Goal: Task Accomplishment & Management: Use online tool/utility

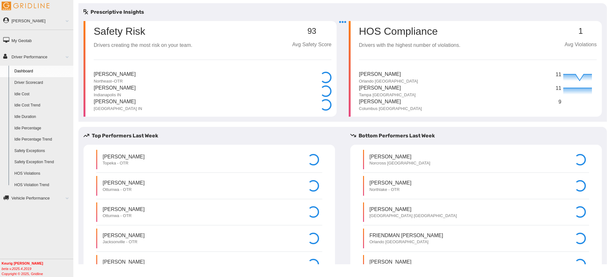
select select "******"
select select "**********"
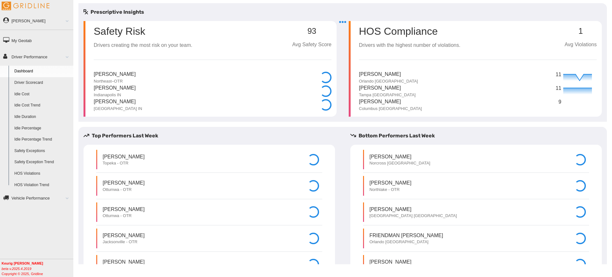
select select "**********"
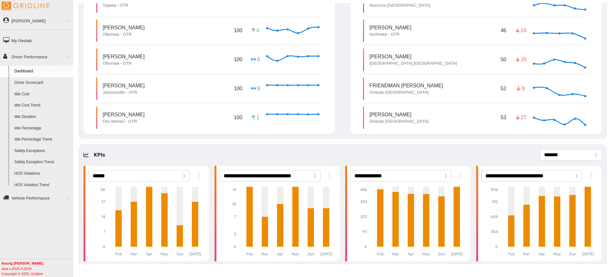
scroll to position [40, 0]
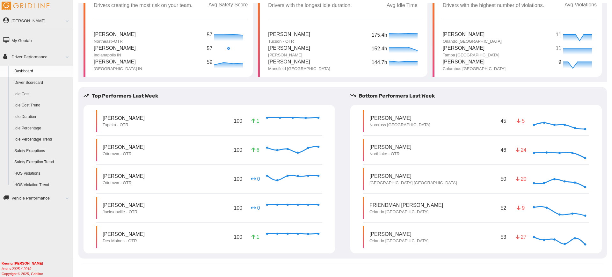
click at [33, 81] on link "Driver Scorecard" at bounding box center [42, 82] width 62 height 11
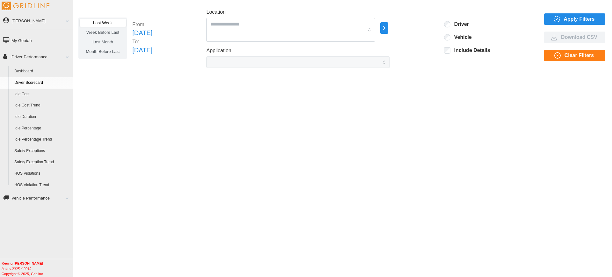
click at [565, 17] on span "Apply Filters" at bounding box center [574, 19] width 51 height 11
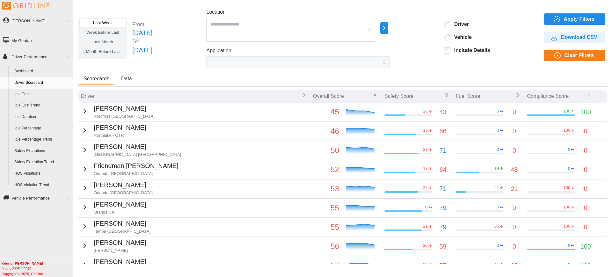
click at [85, 131] on icon "button" at bounding box center [85, 131] width 8 height 8
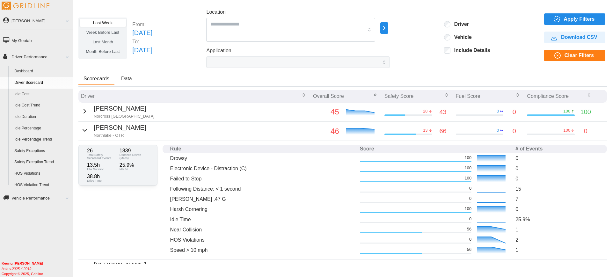
click at [83, 130] on icon "button" at bounding box center [85, 130] width 4 height 2
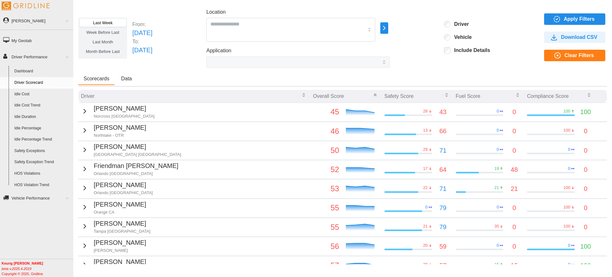
click at [84, 130] on icon "button" at bounding box center [85, 131] width 2 height 4
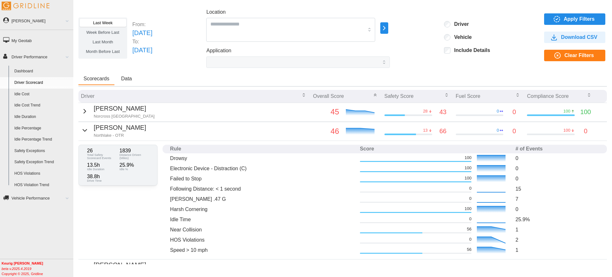
click at [86, 132] on div "Tunell Dent Northlake - OTR" at bounding box center [113, 131] width 65 height 16
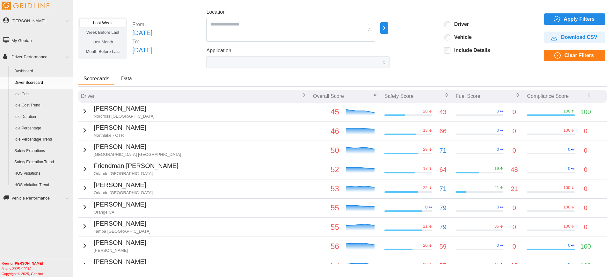
click at [81, 150] on icon "button" at bounding box center [85, 150] width 8 height 8
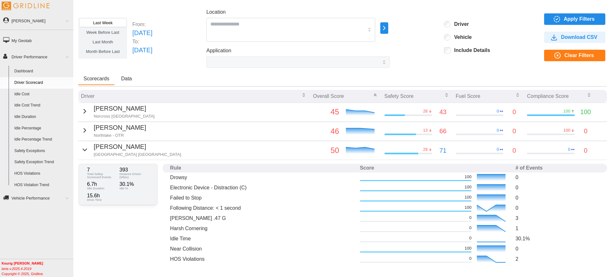
click at [83, 149] on icon "button" at bounding box center [85, 150] width 8 height 8
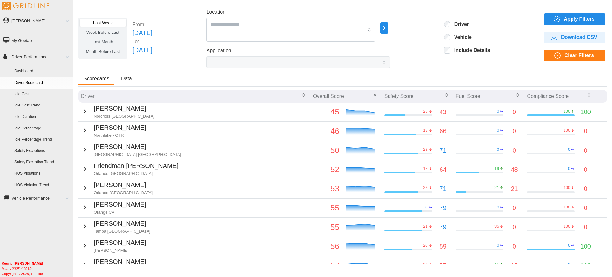
scroll to position [40, 0]
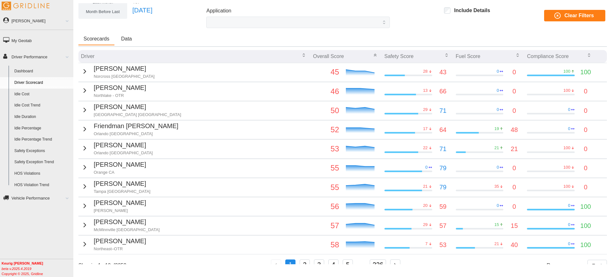
click at [83, 150] on icon "button" at bounding box center [85, 148] width 8 height 8
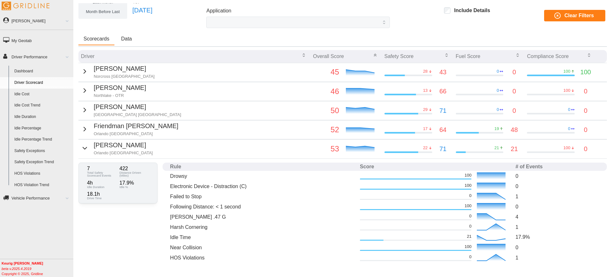
click at [83, 150] on icon "button" at bounding box center [85, 148] width 8 height 8
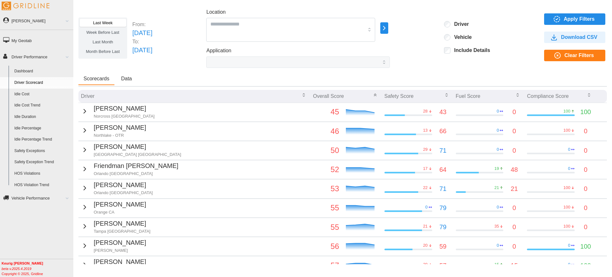
scroll to position [58, 0]
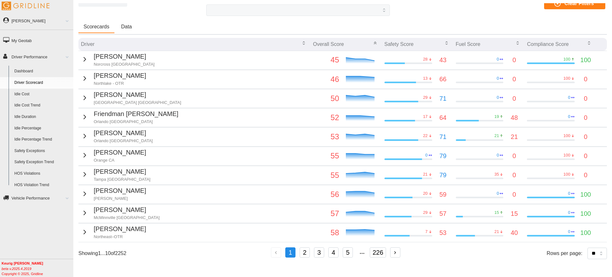
click at [81, 171] on icon "button" at bounding box center [85, 175] width 8 height 8
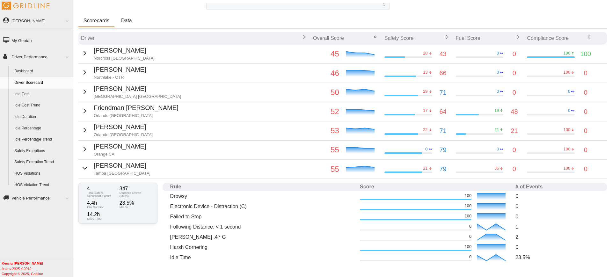
click at [82, 167] on icon "button" at bounding box center [85, 169] width 8 height 8
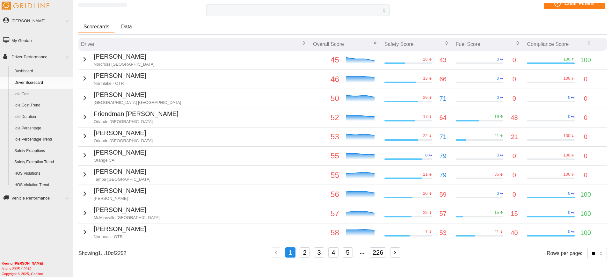
click at [82, 209] on icon "button" at bounding box center [85, 213] width 8 height 8
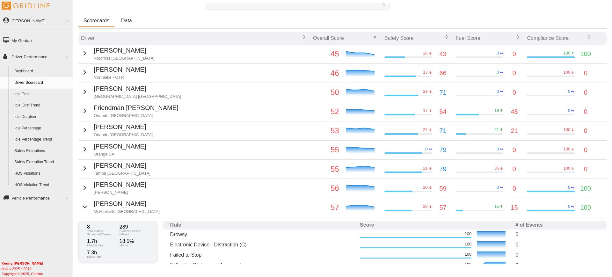
scroll to position [98, 0]
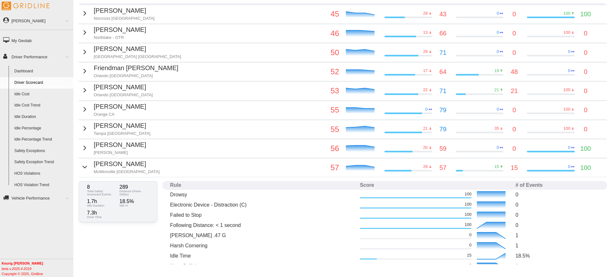
click at [83, 168] on icon "button" at bounding box center [85, 167] width 8 height 8
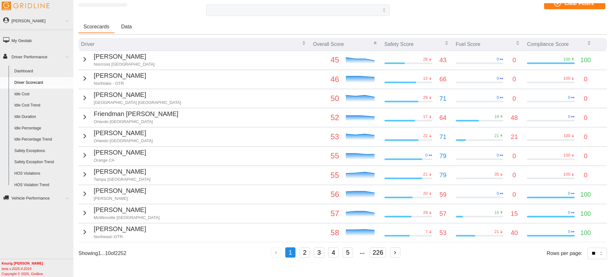
scroll to position [0, 0]
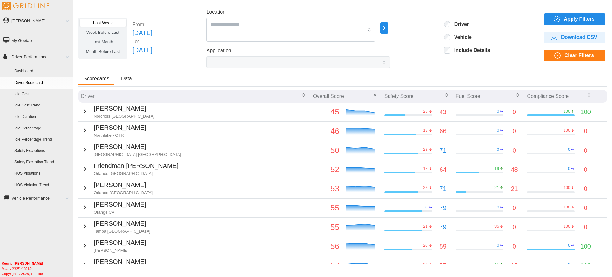
click at [260, 44] on div "Location Aberdeen SD Albuquerque NM Aledo TX Alexandria LA All Vehicles Amarill…" at bounding box center [298, 38] width 184 height 60
drag, startPoint x: 249, startPoint y: 51, endPoint x: 221, endPoint y: 51, distance: 28.7
click at [221, 51] on div "Last Week Week Before Last Last Month Month Before Last From: Sun Aug 03 2025 T…" at bounding box center [342, 38] width 529 height 60
click at [261, 52] on div "Application" at bounding box center [298, 57] width 184 height 21
drag, startPoint x: 251, startPoint y: 50, endPoint x: 220, endPoint y: 51, distance: 31.0
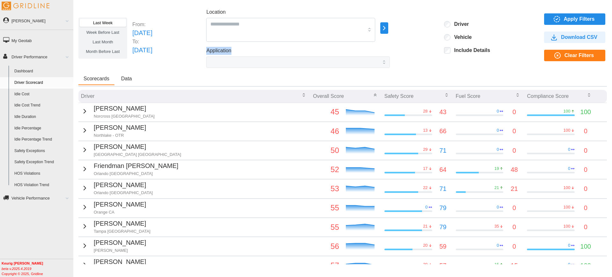
click at [220, 51] on div "Last Week Week Before Last Last Month Month Before Last From: Sun Aug 03 2025 T…" at bounding box center [342, 38] width 529 height 60
click at [303, 49] on div "Application" at bounding box center [298, 57] width 184 height 21
drag, startPoint x: 549, startPoint y: 18, endPoint x: 531, endPoint y: 31, distance: 22.5
click at [554, 18] on icon "button" at bounding box center [554, 18] width 0 height 1
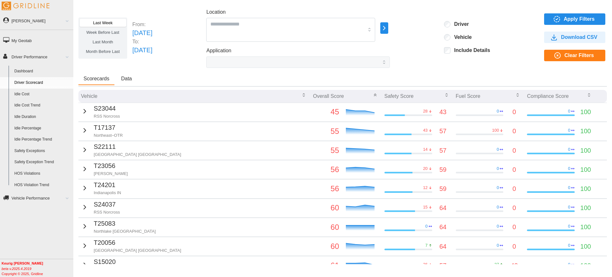
click at [557, 15] on span "Apply Filters" at bounding box center [574, 19] width 51 height 11
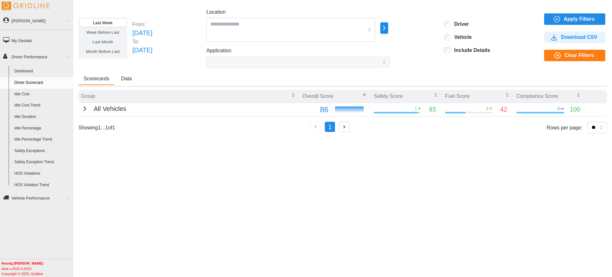
click at [129, 67] on div "Last Week Week Before Last Last Month Month Before Last From: Sun Aug 03 2025 T…" at bounding box center [342, 38] width 529 height 60
